Goal: Task Accomplishment & Management: Manage account settings

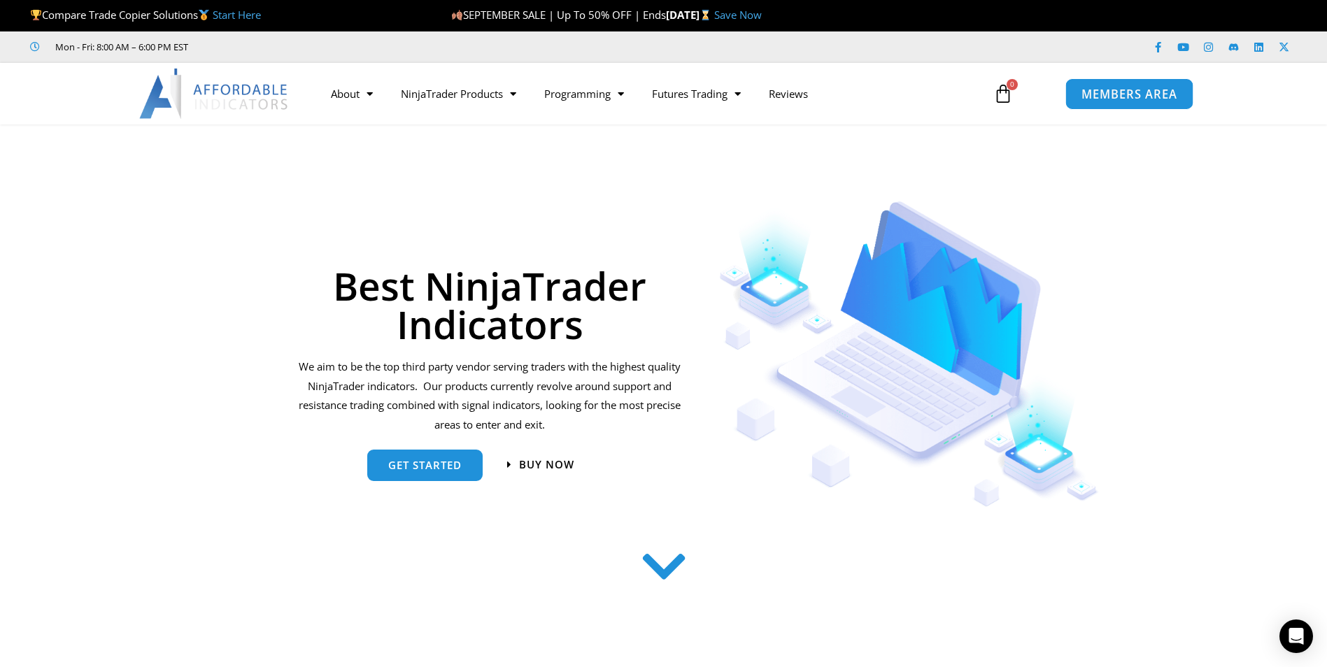
click at [1133, 93] on span "MEMBERS AREA" at bounding box center [1129, 94] width 96 height 12
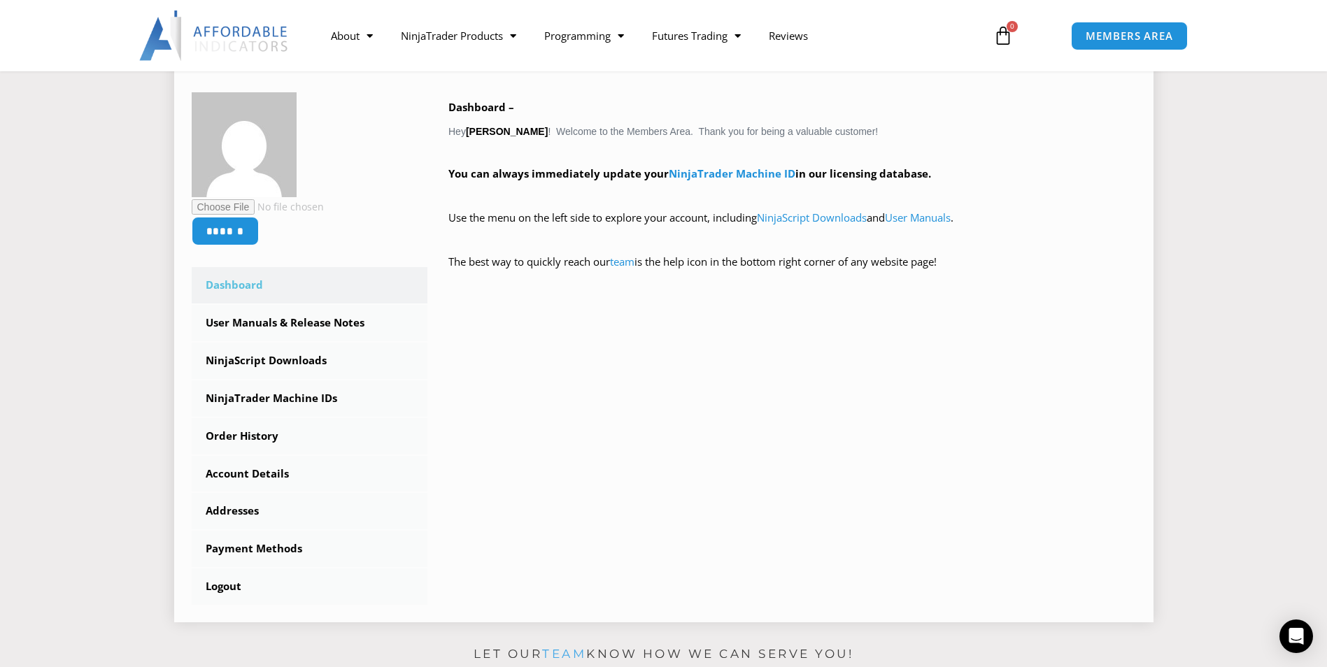
scroll to position [210, 0]
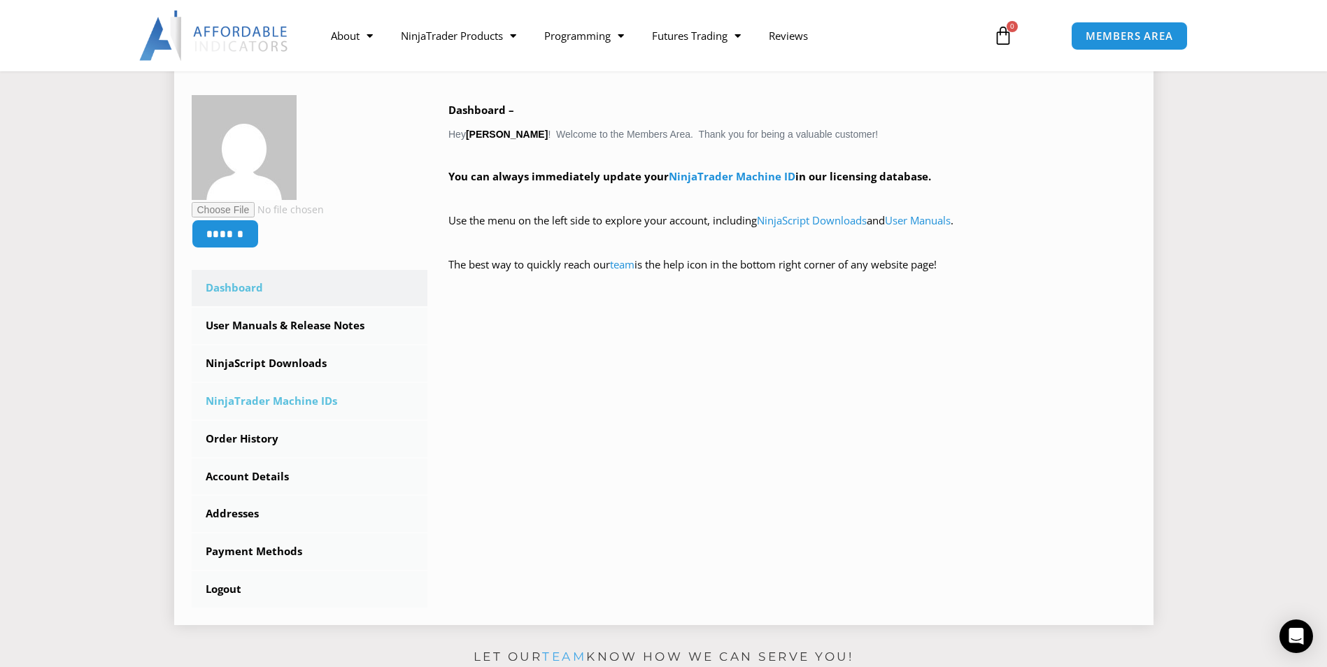
click at [280, 405] on link "NinjaTrader Machine IDs" at bounding box center [310, 401] width 236 height 36
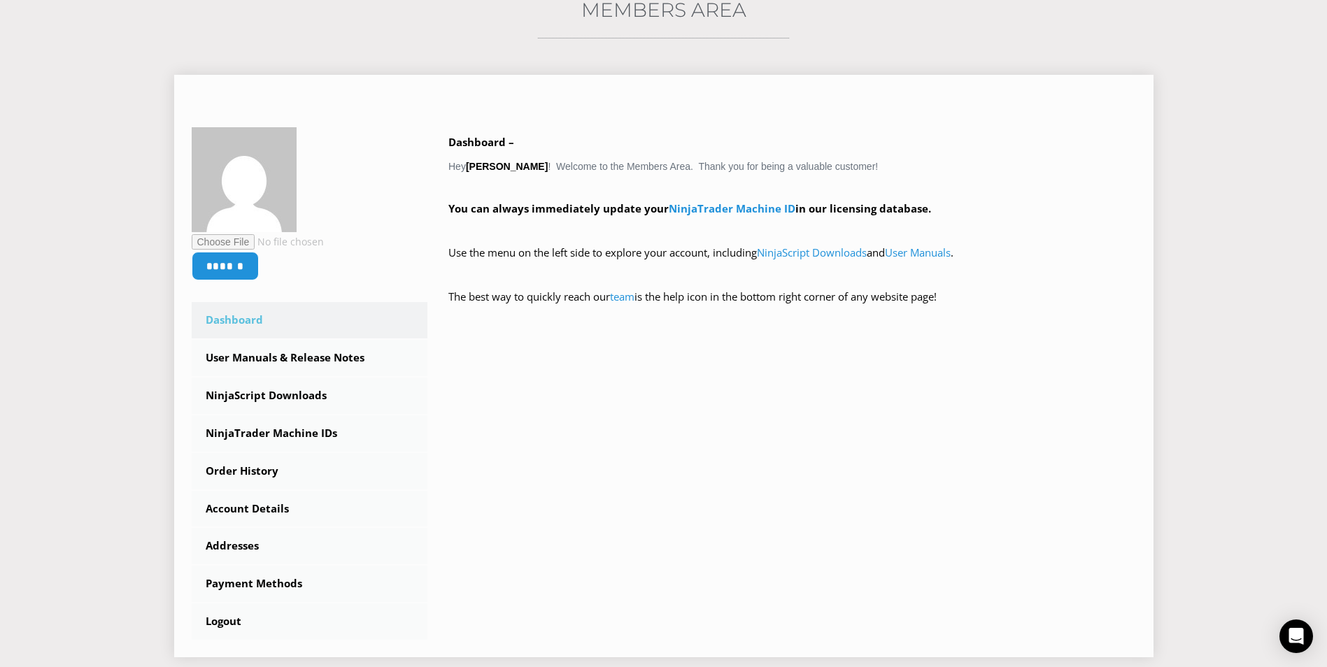
scroll to position [0, 0]
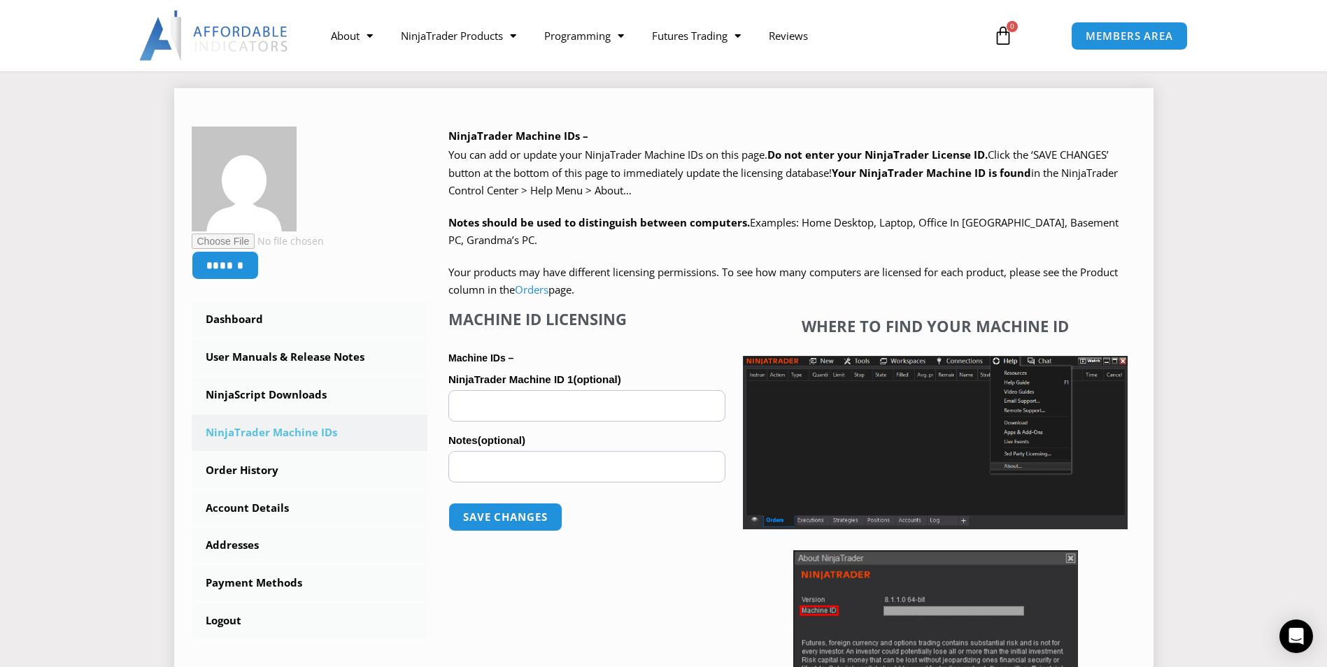
scroll to position [140, 0]
